Goal: Information Seeking & Learning: Find specific fact

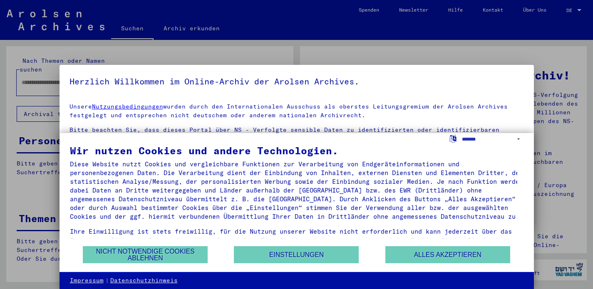
type input "*********"
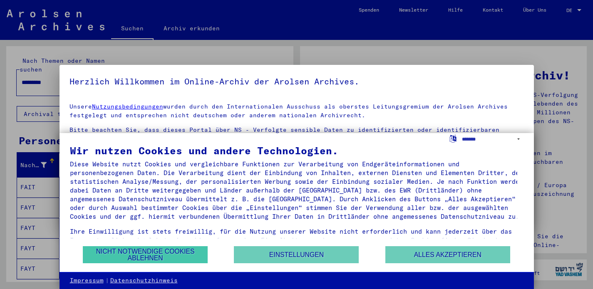
click at [185, 257] on button "Nicht notwendige Cookies ablehnen" at bounding box center [145, 254] width 125 height 17
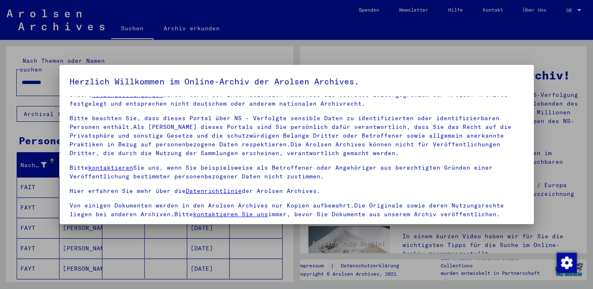
scroll to position [71, 0]
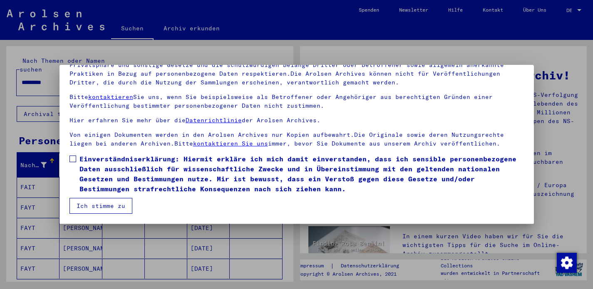
click at [73, 159] on span at bounding box center [72, 159] width 7 height 7
click at [100, 204] on button "Ich stimme zu" at bounding box center [100, 206] width 63 height 16
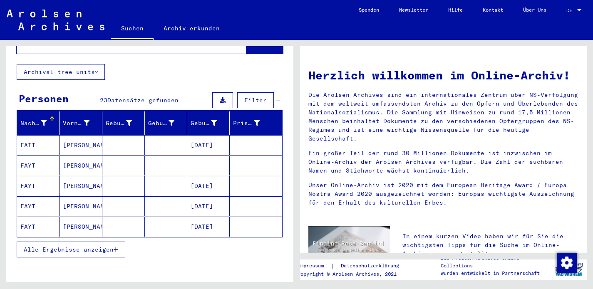
scroll to position [42, 0]
click at [77, 245] on span "Alle Ergebnisse anzeigen" at bounding box center [69, 248] width 90 height 7
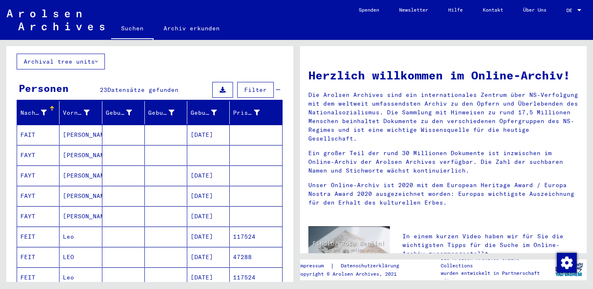
scroll to position [40, 0]
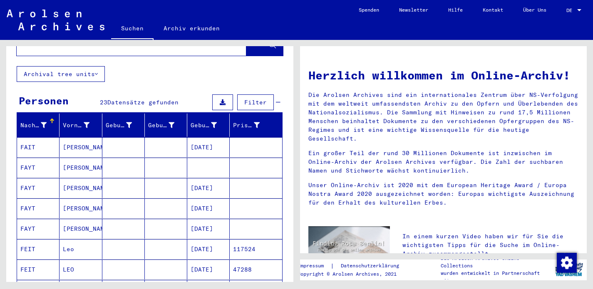
click at [33, 137] on mat-cell "FAIT" at bounding box center [38, 147] width 42 height 20
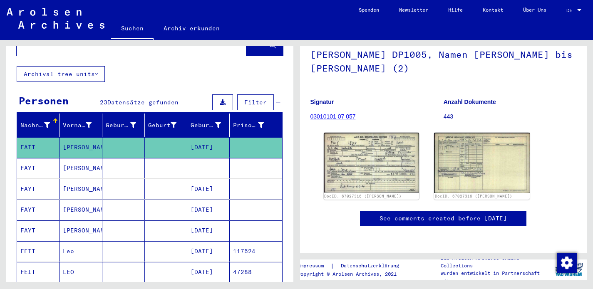
scroll to position [114, 0]
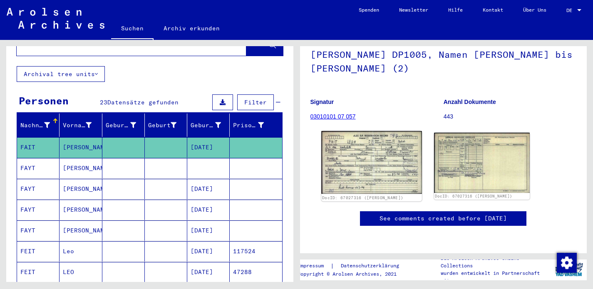
click at [378, 131] on img at bounding box center [371, 162] width 100 height 63
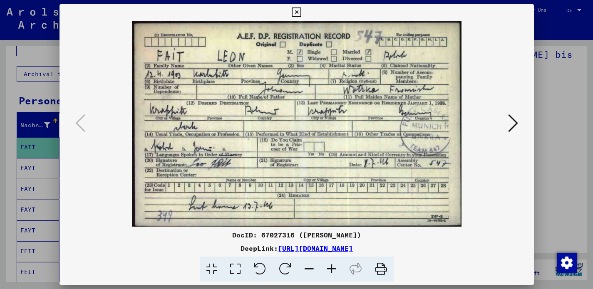
click at [301, 10] on icon at bounding box center [297, 12] width 10 height 10
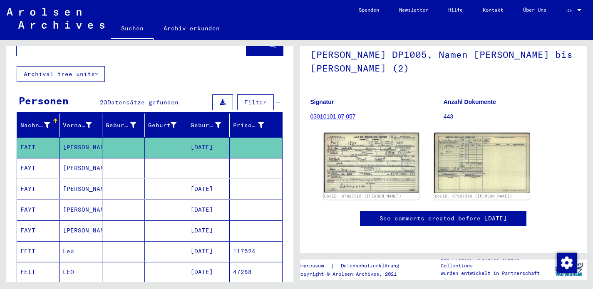
click at [38, 241] on icon at bounding box center [34, 255] width 21 height 33
